Goal: Information Seeking & Learning: Find specific fact

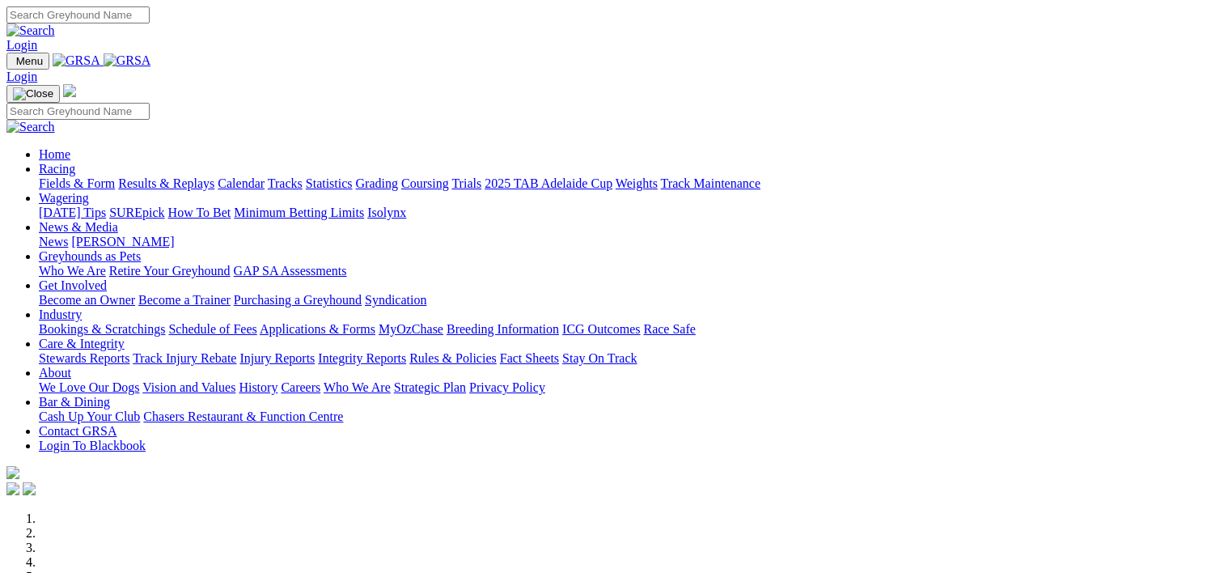
scroll to position [670, 0]
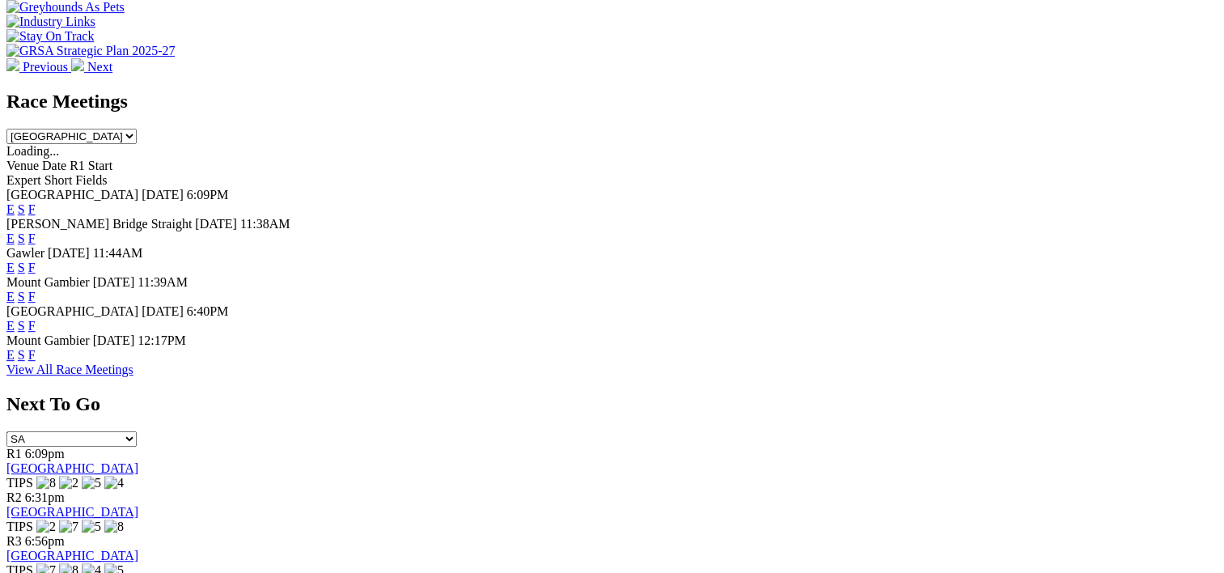
click at [36, 231] on link "F" at bounding box center [31, 238] width 7 height 14
